Goal: Task Accomplishment & Management: Manage account settings

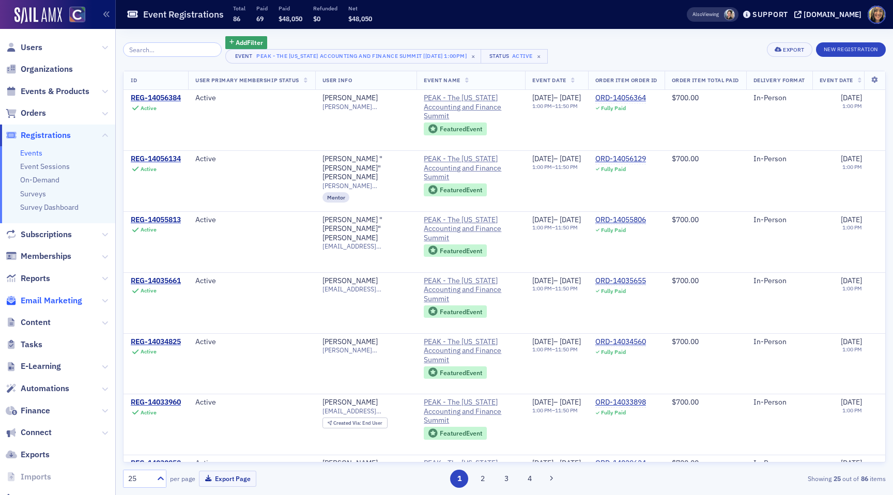
click at [59, 300] on span "Email Marketing" at bounding box center [52, 300] width 62 height 11
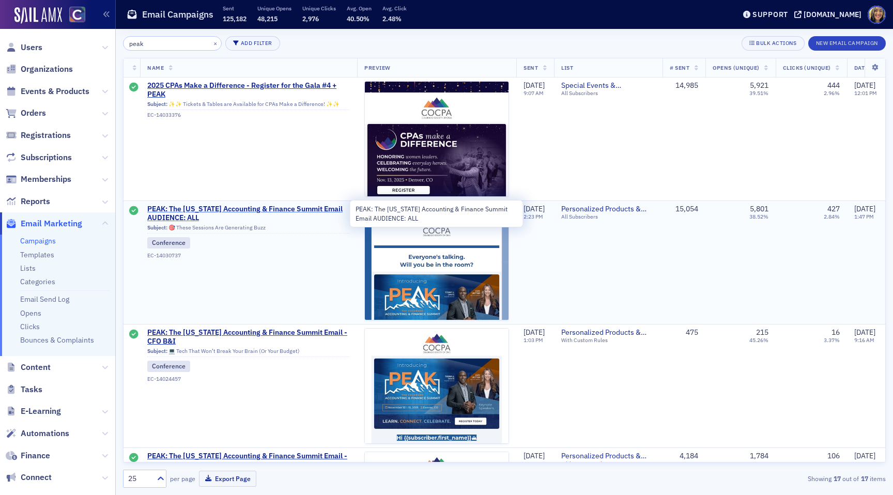
type input "peak"
click at [302, 209] on span "PEAK: The [US_STATE] Accounting & Finance Summit Email AUDIENCE: ALL" at bounding box center [248, 214] width 203 height 18
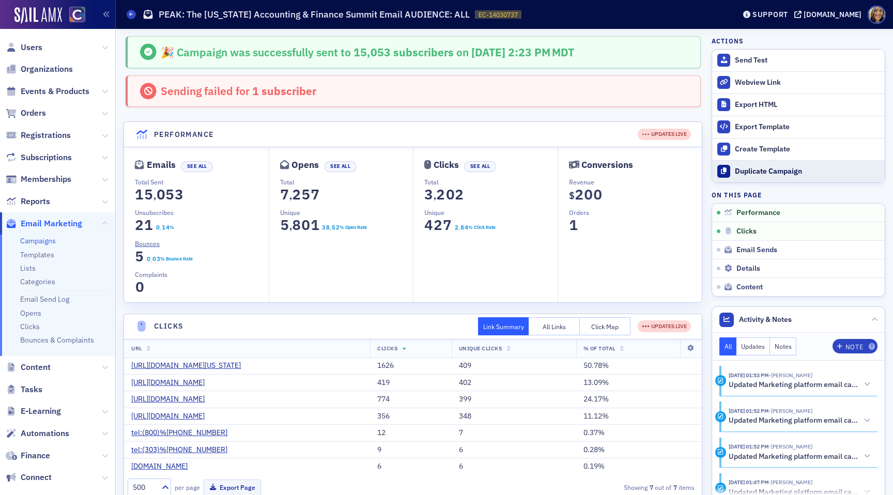
click at [774, 172] on div "Duplicate Campaign" at bounding box center [807, 171] width 145 height 9
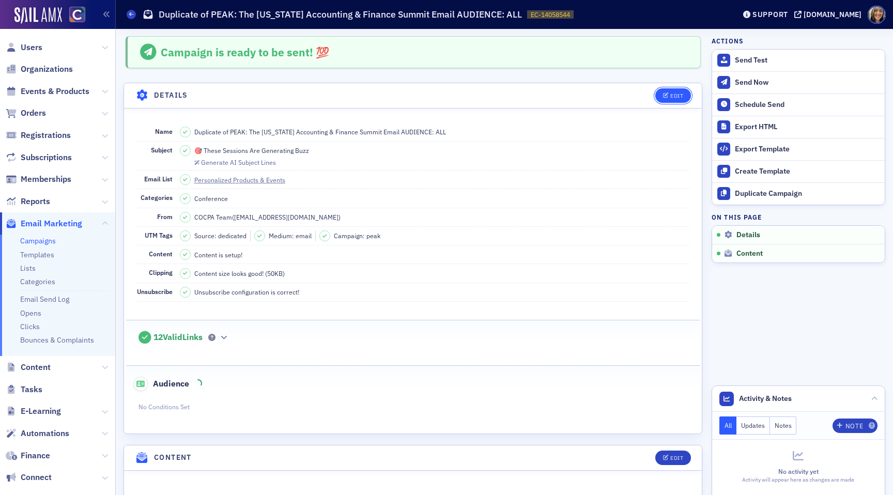
click at [677, 100] on button "Edit" at bounding box center [673, 95] width 36 height 14
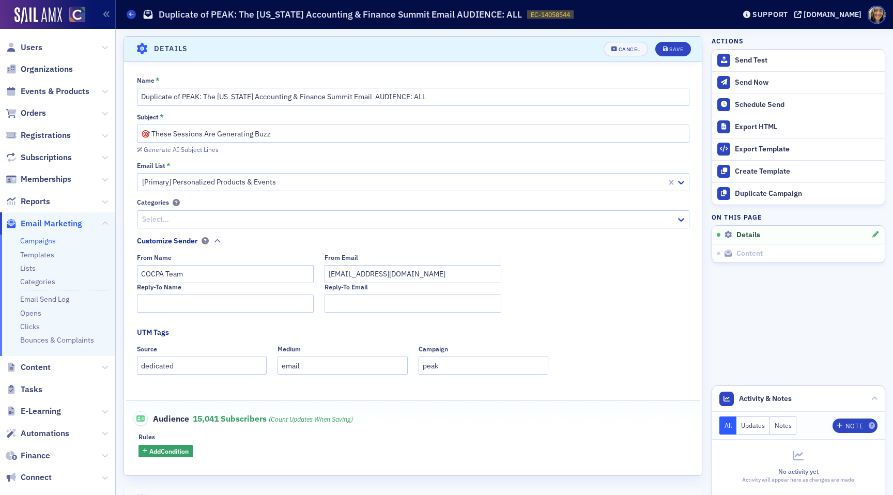
scroll to position [48, 0]
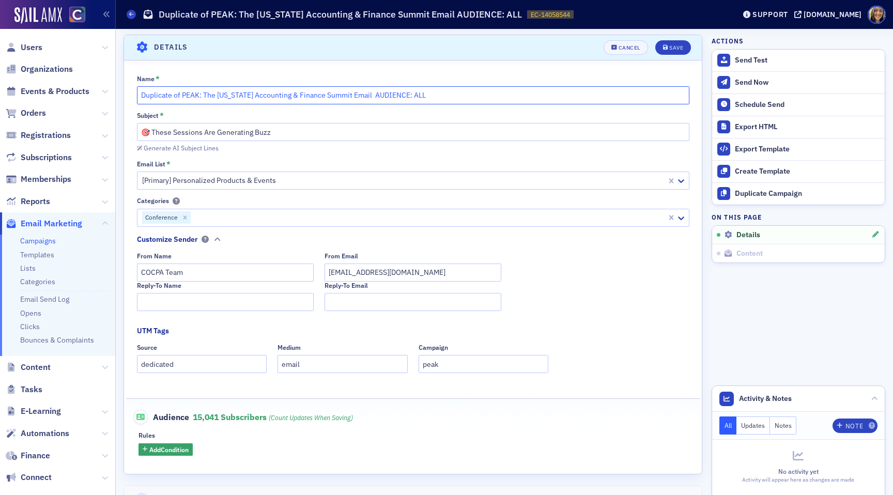
click at [180, 93] on input "Duplicate of PEAK: The Colorado Accounting & Finance Summit Email AUDIENCE: ALL" at bounding box center [413, 95] width 553 height 18
drag, startPoint x: 181, startPoint y: 94, endPoint x: 116, endPoint y: 87, distance: 66.0
drag, startPoint x: 163, startPoint y: 94, endPoint x: 304, endPoint y: 95, distance: 140.6
click at [304, 95] on input "PEAK: The [US_STATE] Accounting & Finance Summit Email AUDIENCE: ALL" at bounding box center [413, 95] width 553 height 18
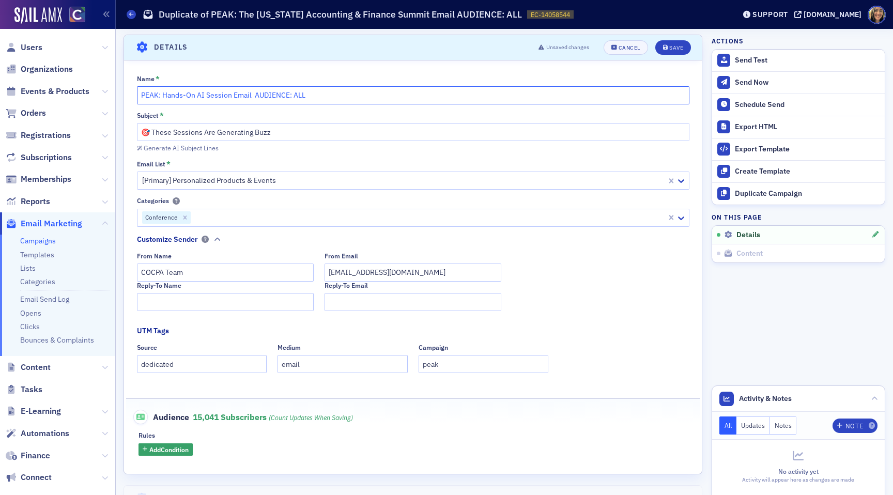
click at [252, 94] on input "PEAK: Hands-On AI Session Email AUDIENCE: ALL" at bounding box center [413, 95] width 553 height 18
type input "PEAK: Hands-On AI Session Email 1 AUDIENCE: ALL"
click at [288, 131] on input "🎯 These Sessions Are Generating Buzz" at bounding box center [413, 132] width 553 height 18
click at [226, 134] on input "🎯 These Sessions Are Generating Buzz" at bounding box center [413, 132] width 553 height 18
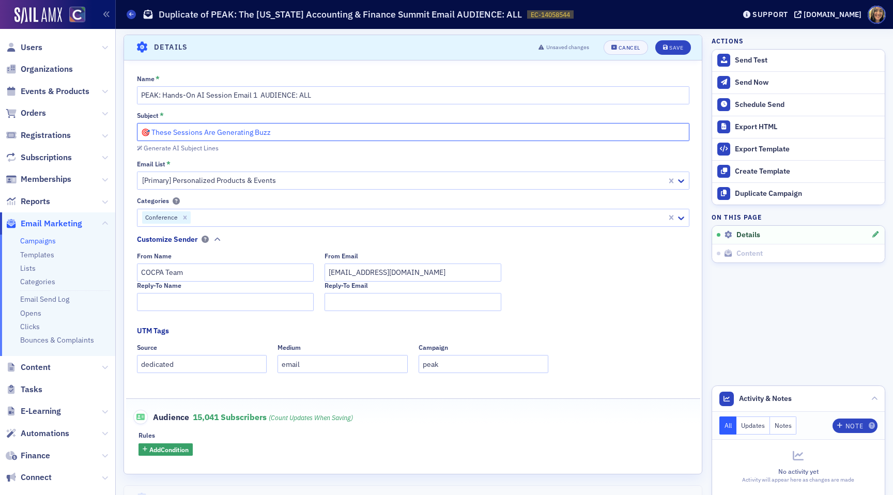
click at [226, 134] on input "🎯 These Sessions Are Generating Buzz" at bounding box center [413, 132] width 553 height 18
paste input "Unlock the Power of Generative AI—Hands-On Workshop for CPAs (Nov 11)"
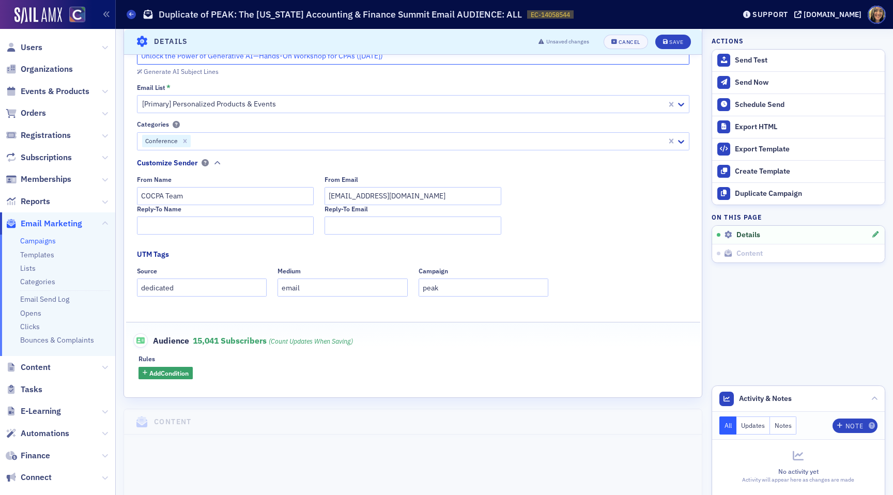
scroll to position [0, 0]
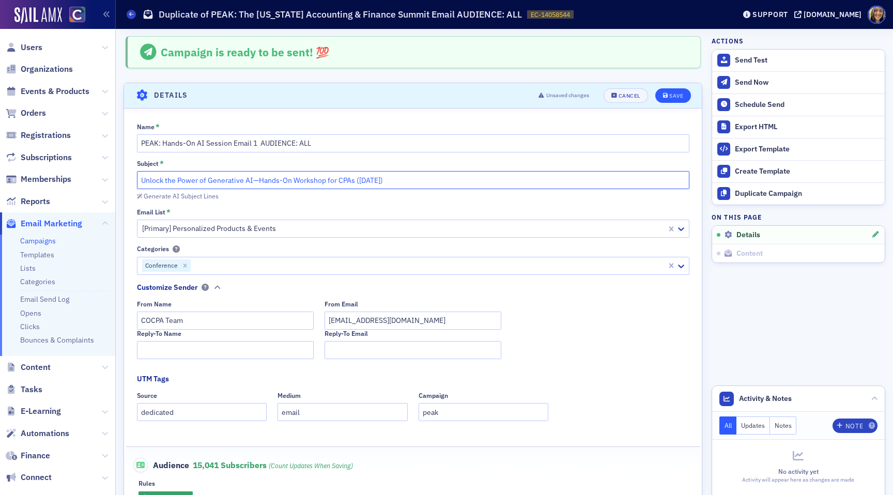
type input "Unlock the Power of Generative AI—Hands-On Workshop for CPAs (Nov 11)"
click at [663, 97] on icon "submit" at bounding box center [665, 96] width 5 height 6
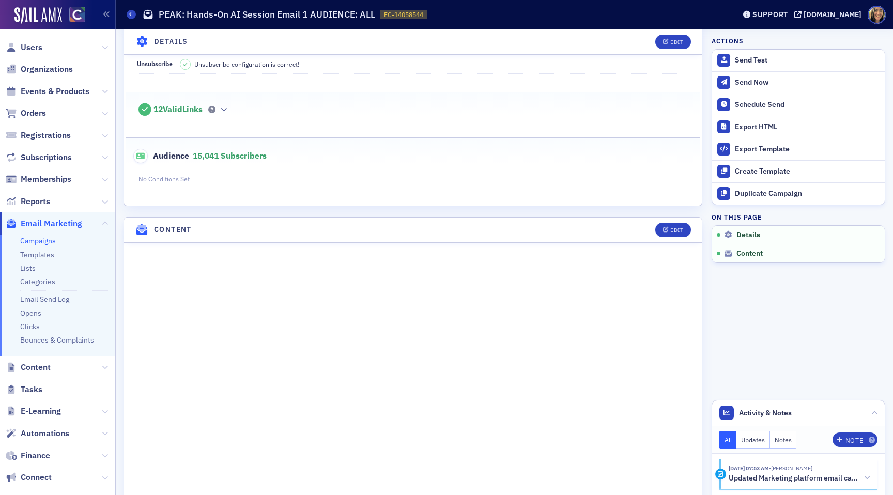
scroll to position [235, 0]
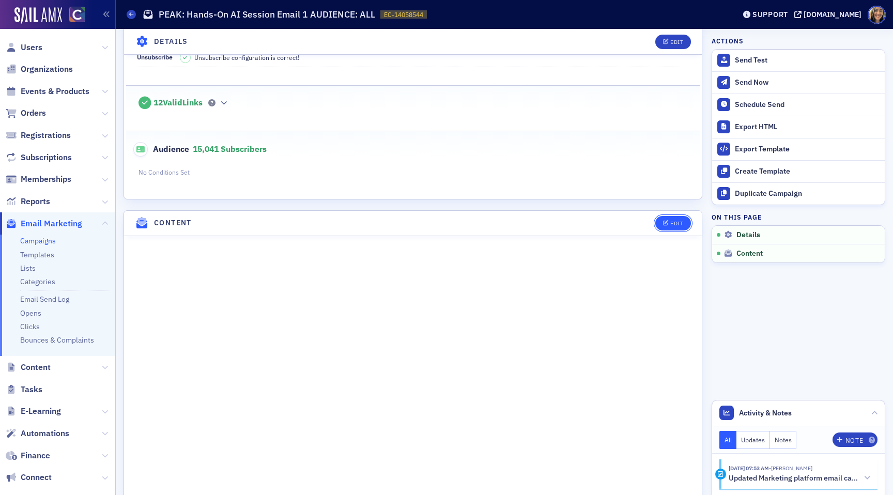
click at [657, 224] on button "Edit" at bounding box center [673, 223] width 36 height 14
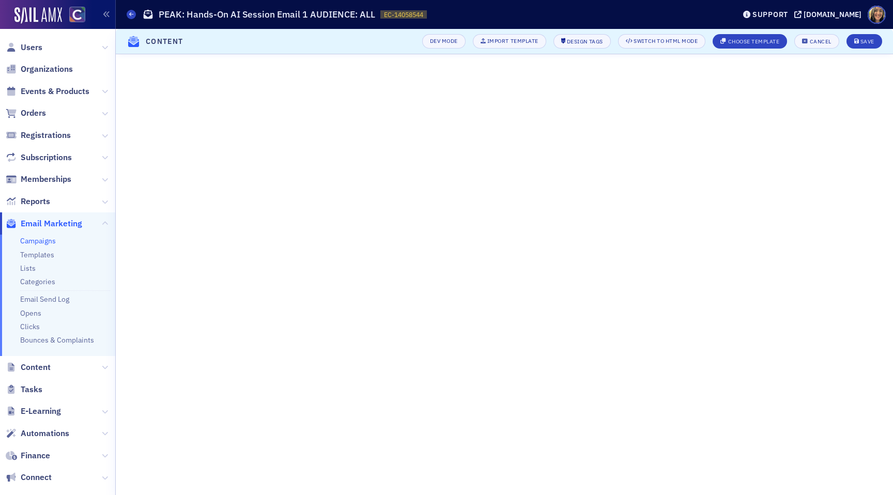
scroll to position [0, 0]
click at [863, 39] on div "Save" at bounding box center [868, 42] width 14 height 6
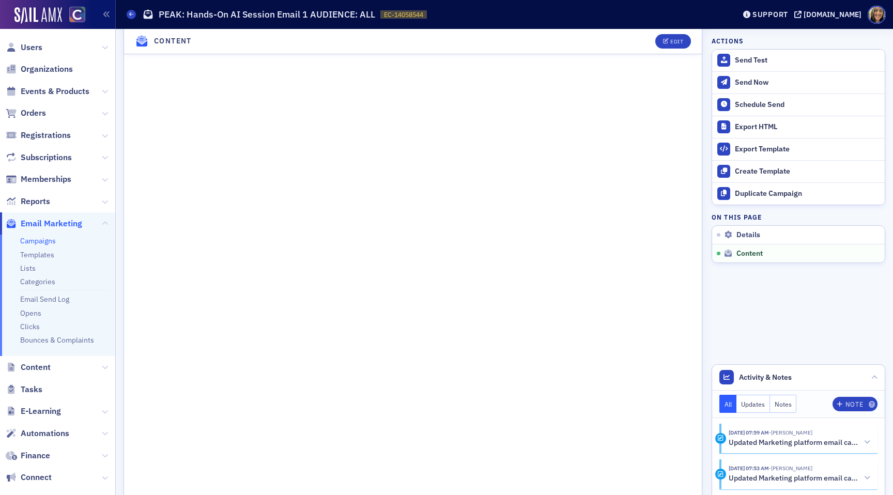
scroll to position [509, 0]
click at [677, 43] on div "Edit" at bounding box center [676, 42] width 13 height 6
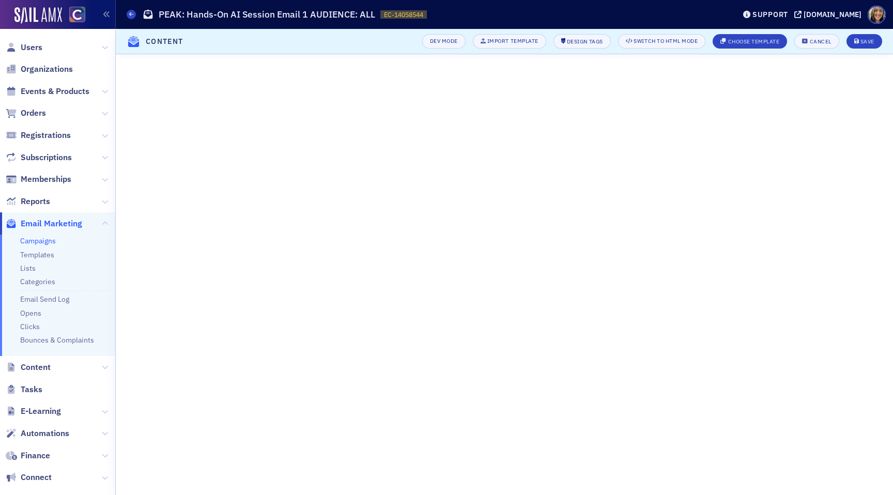
scroll to position [0, 0]
click at [872, 42] on div "Save" at bounding box center [868, 42] width 14 height 6
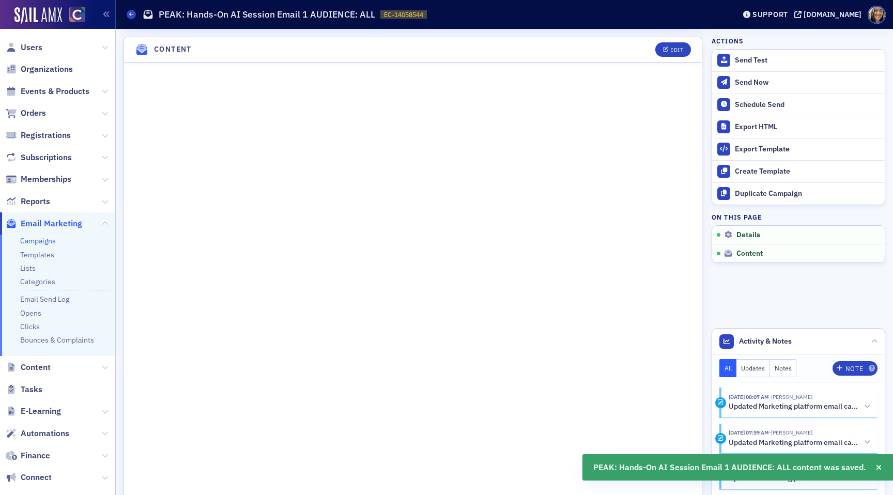
scroll to position [409, 0]
click at [676, 46] on div "Edit" at bounding box center [676, 49] width 13 height 6
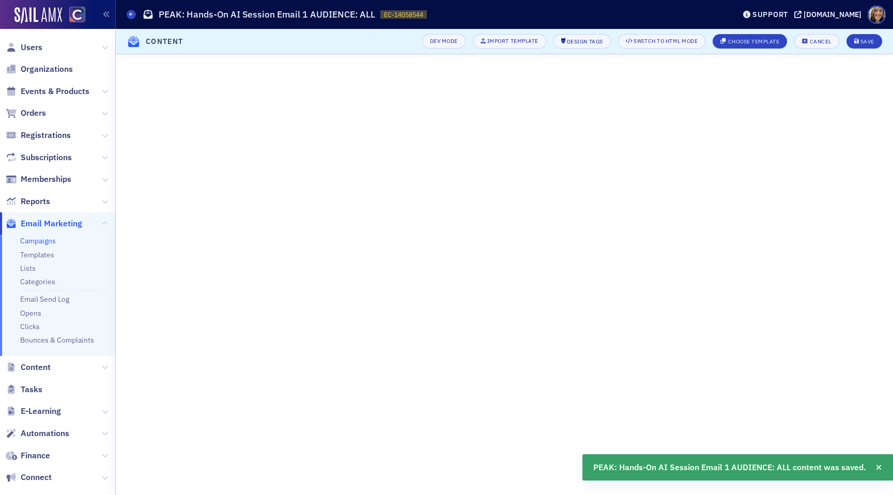
scroll to position [0, 0]
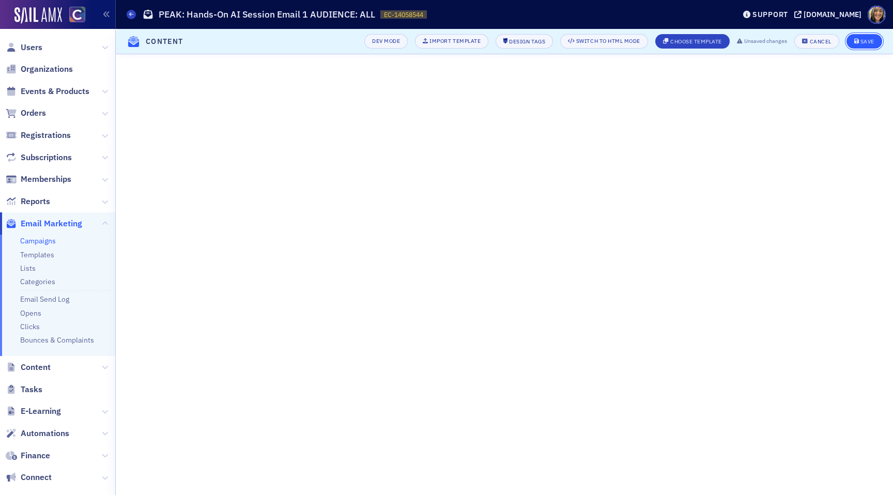
click at [870, 42] on div "Save" at bounding box center [868, 42] width 14 height 6
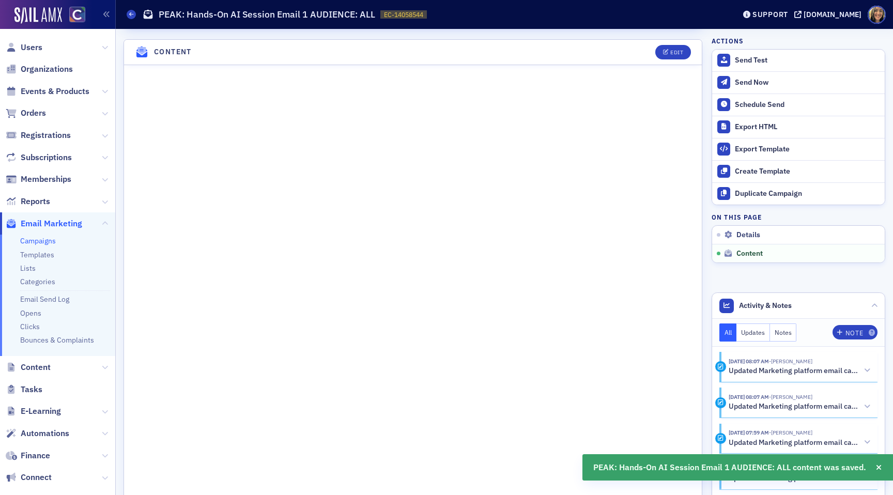
scroll to position [409, 0]
click at [743, 63] on div "Send Test" at bounding box center [807, 60] width 145 height 9
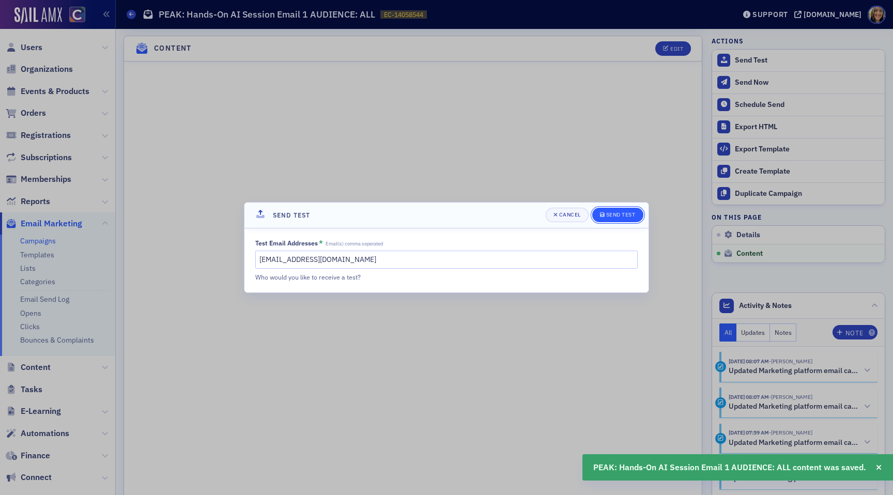
click at [606, 216] on div "Send Test" at bounding box center [620, 215] width 29 height 6
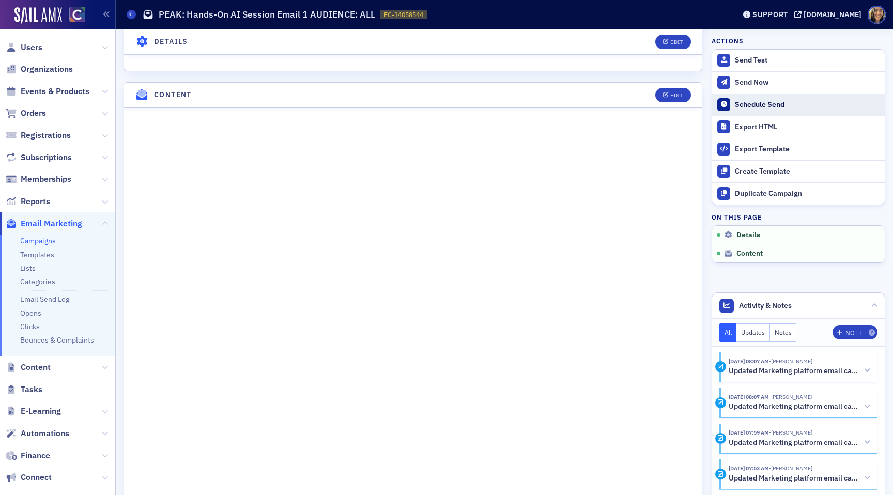
click at [755, 105] on div "Schedule Send" at bounding box center [807, 104] width 145 height 9
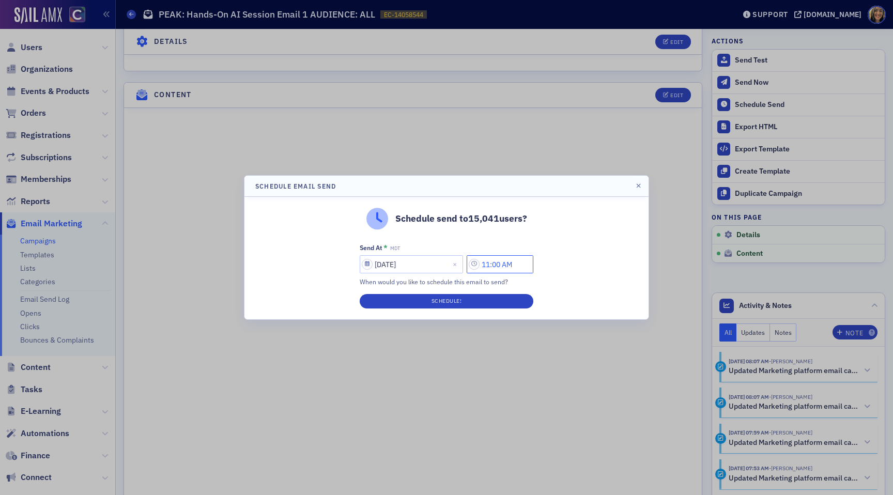
drag, startPoint x: 496, startPoint y: 268, endPoint x: 482, endPoint y: 266, distance: 14.6
click at [482, 266] on input "11:00 AM" at bounding box center [500, 264] width 67 height 18
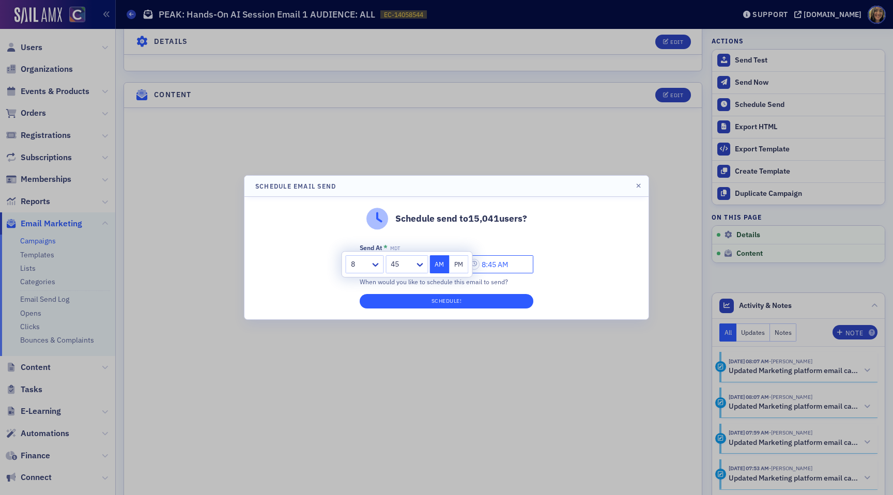
type input "8:45 AM"
click at [494, 307] on button "Schedule!" at bounding box center [447, 301] width 174 height 14
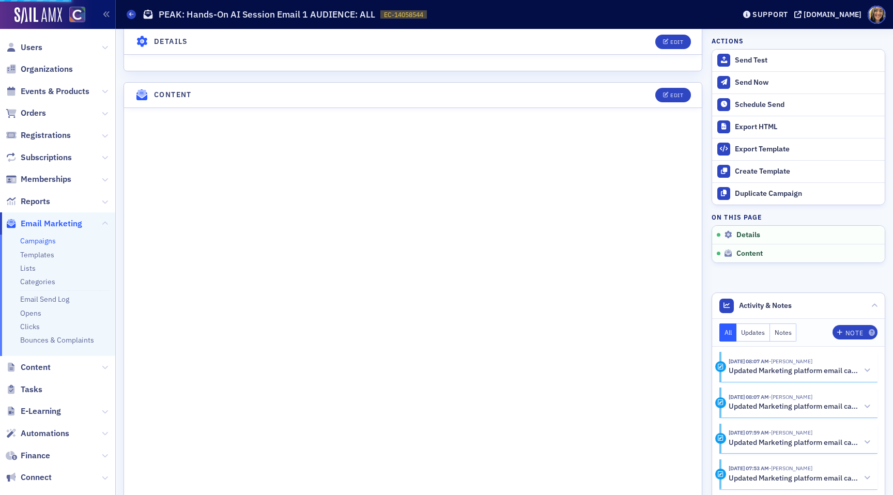
scroll to position [427, 0]
